Goal: Information Seeking & Learning: Stay updated

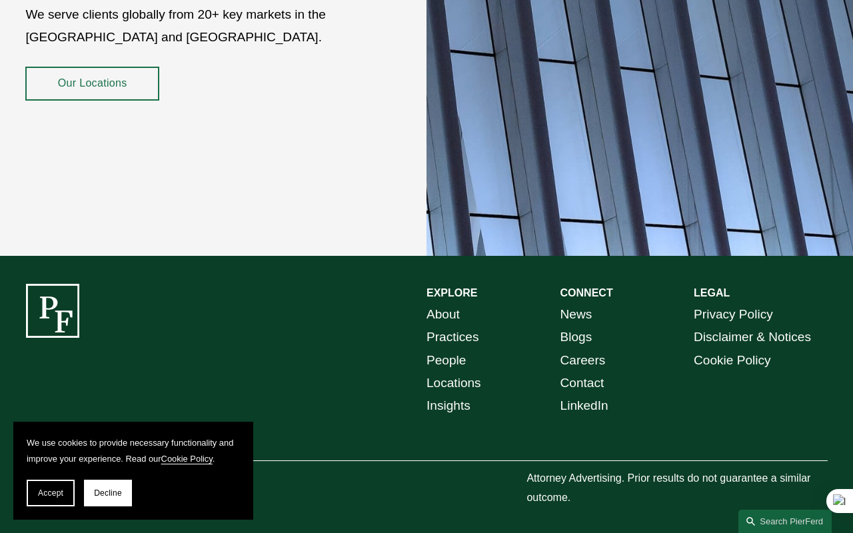
scroll to position [2233, 0]
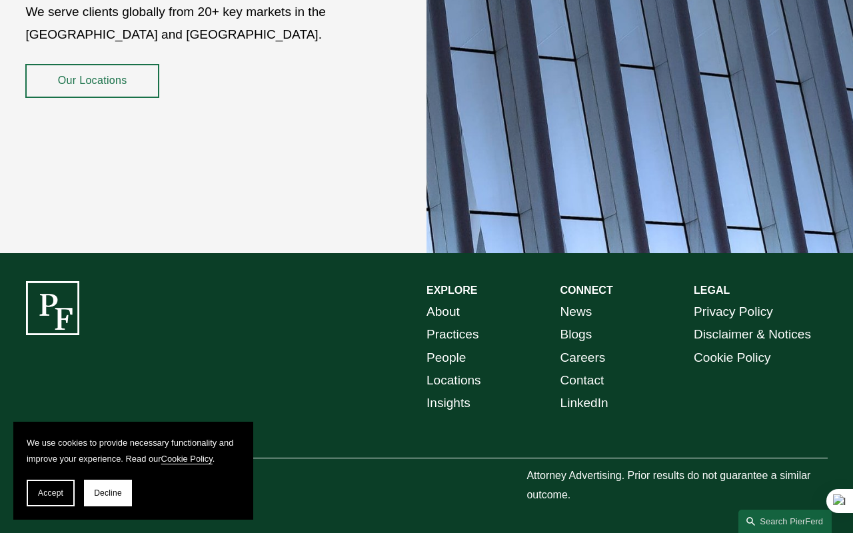
click at [574, 335] on link "Blogs" at bounding box center [576, 334] width 32 height 23
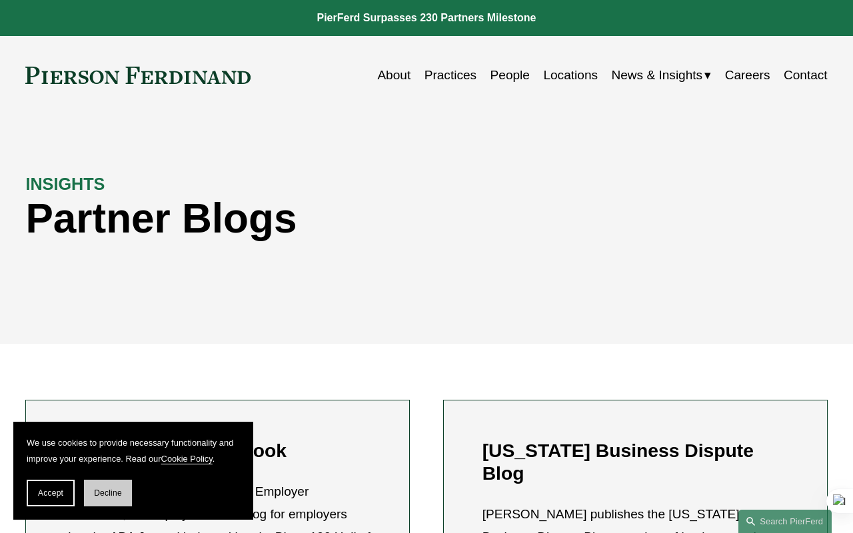
click at [106, 493] on span "Decline" at bounding box center [108, 492] width 28 height 9
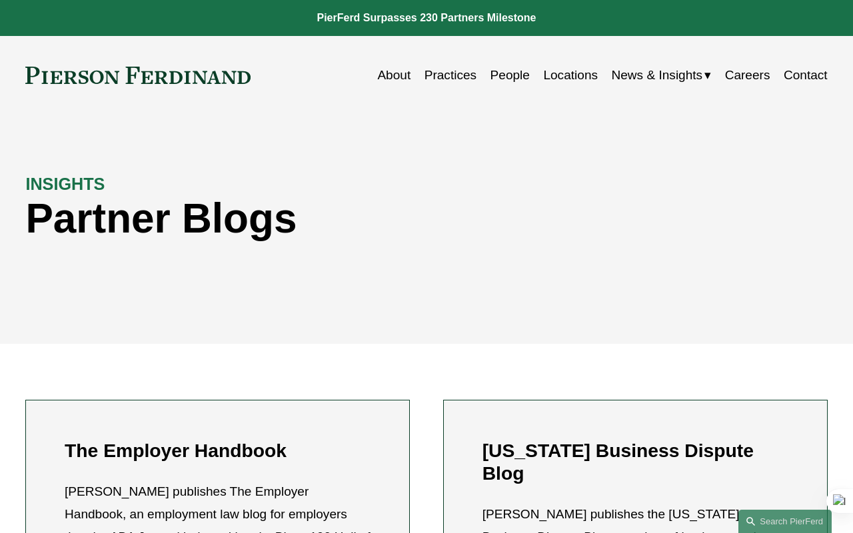
click at [640, 78] on span "News & Insights" at bounding box center [656, 75] width 91 height 23
click at [0, 0] on link "News" at bounding box center [0, 0] width 0 height 0
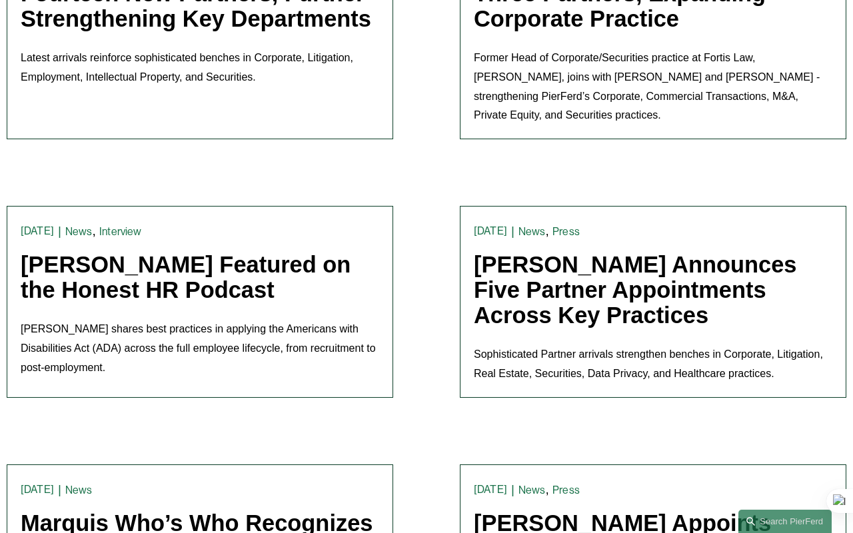
scroll to position [754, 0]
